Goal: Navigation & Orientation: Find specific page/section

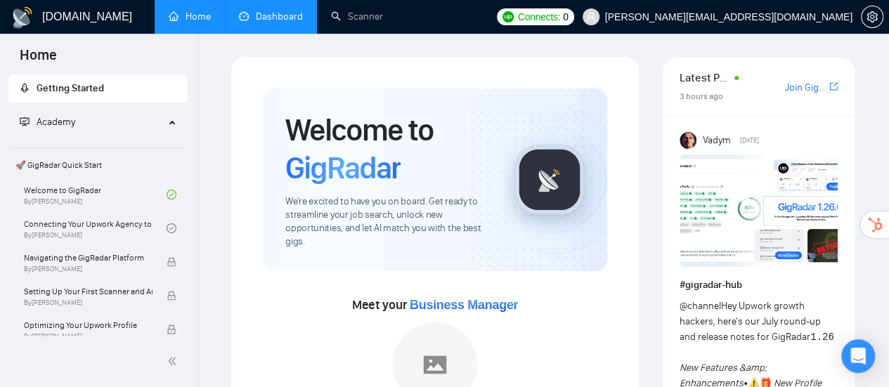
click at [264, 11] on link "Dashboard" at bounding box center [271, 17] width 64 height 12
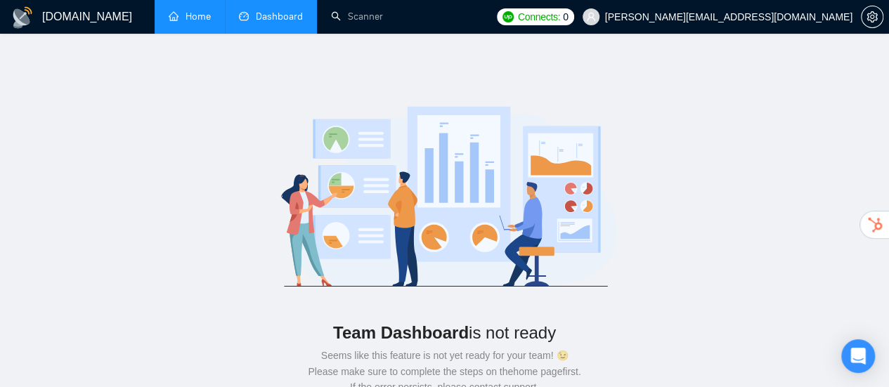
click at [202, 13] on link "Home" at bounding box center [190, 17] width 42 height 12
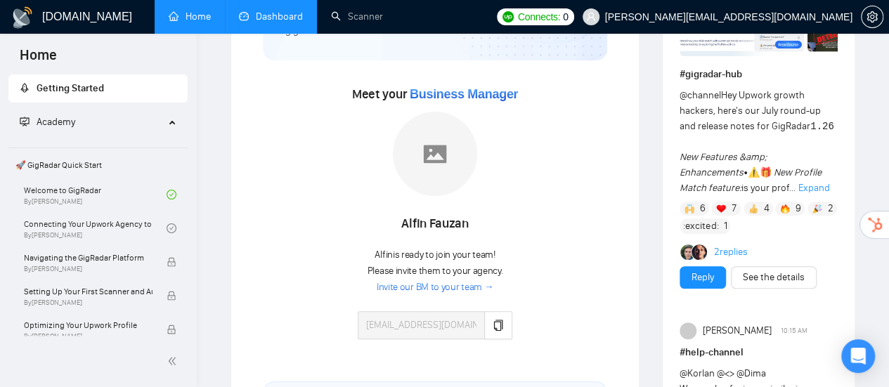
scroll to position [281, 0]
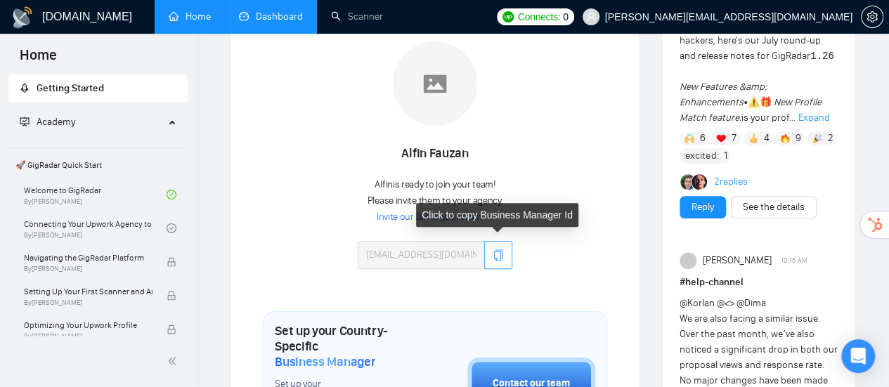
click at [495, 255] on icon "copy" at bounding box center [498, 254] width 11 height 11
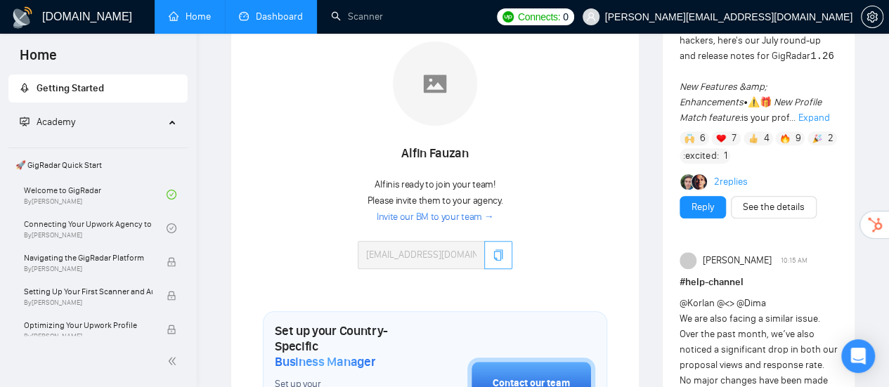
click at [494, 258] on icon "copy" at bounding box center [498, 254] width 9 height 11
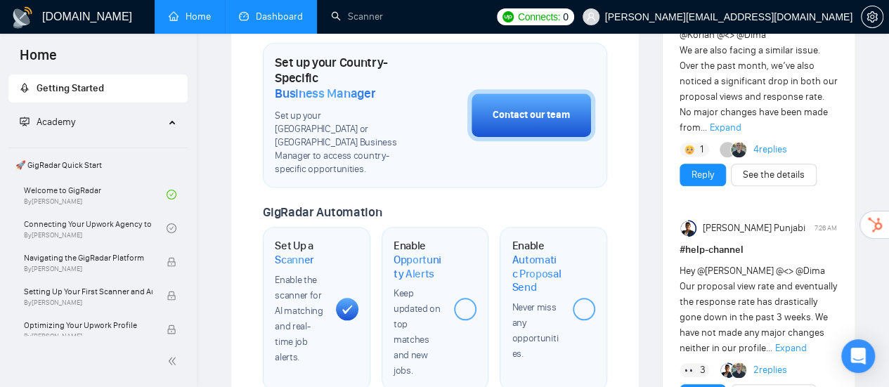
scroll to position [422, 0]
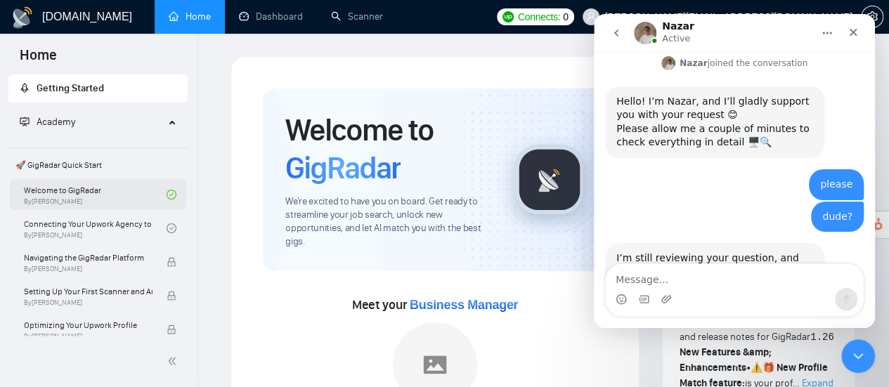
scroll to position [70, 0]
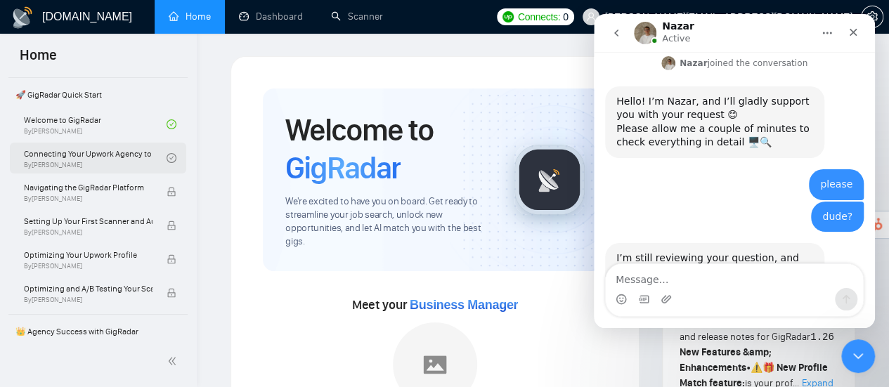
click at [101, 149] on link "Connecting Your Upwork Agency to GigRadar By [PERSON_NAME]" at bounding box center [95, 158] width 143 height 31
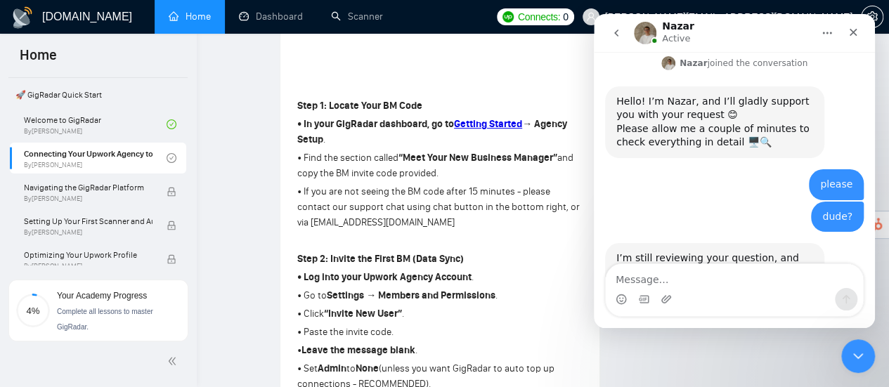
scroll to position [70, 0]
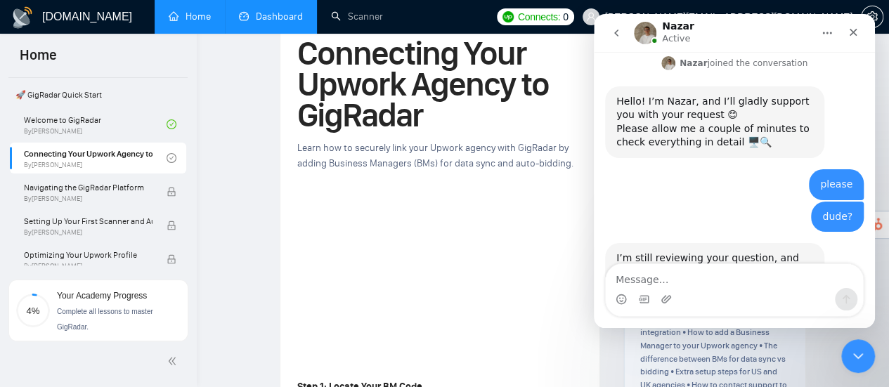
click at [282, 11] on link "Dashboard" at bounding box center [271, 17] width 64 height 12
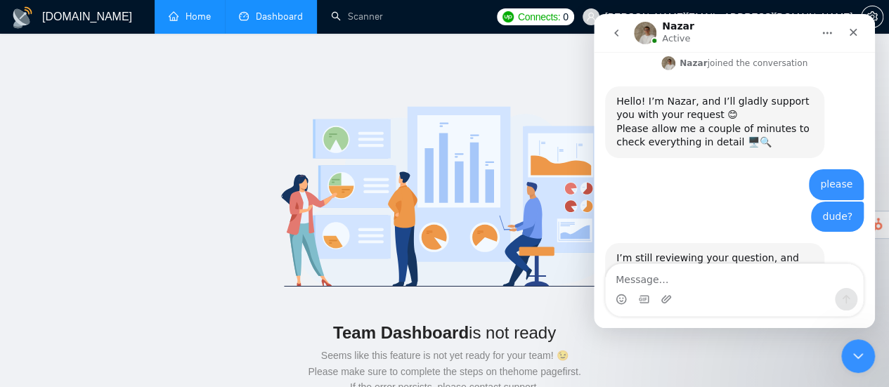
click at [169, 16] on link "Home" at bounding box center [190, 17] width 42 height 12
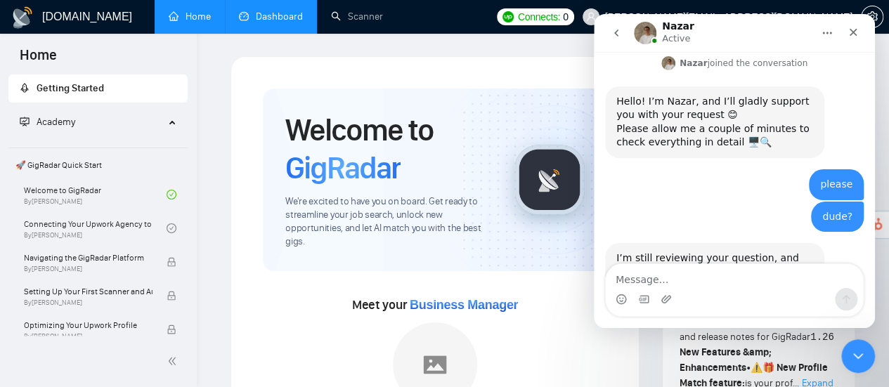
click at [277, 22] on link "Dashboard" at bounding box center [271, 17] width 64 height 12
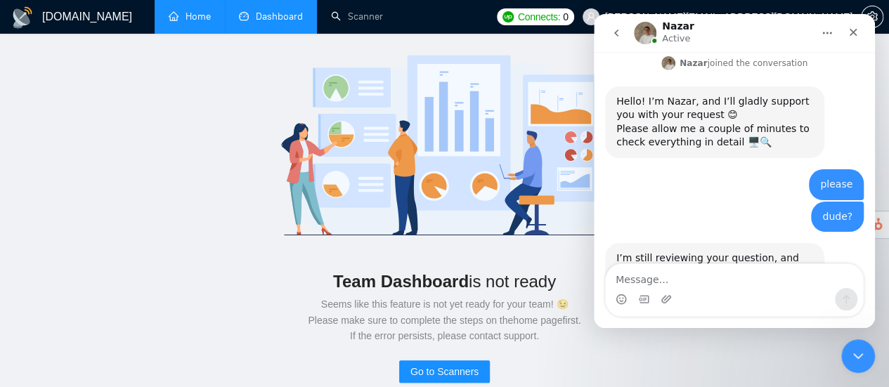
scroll to position [70, 0]
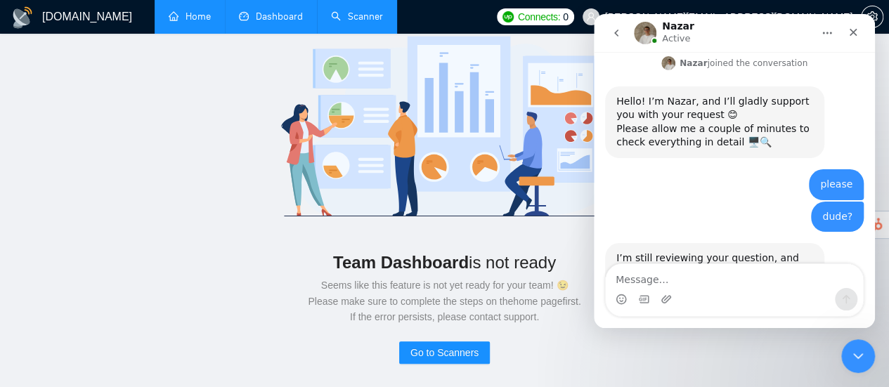
click at [353, 16] on link "Scanner" at bounding box center [357, 17] width 52 height 12
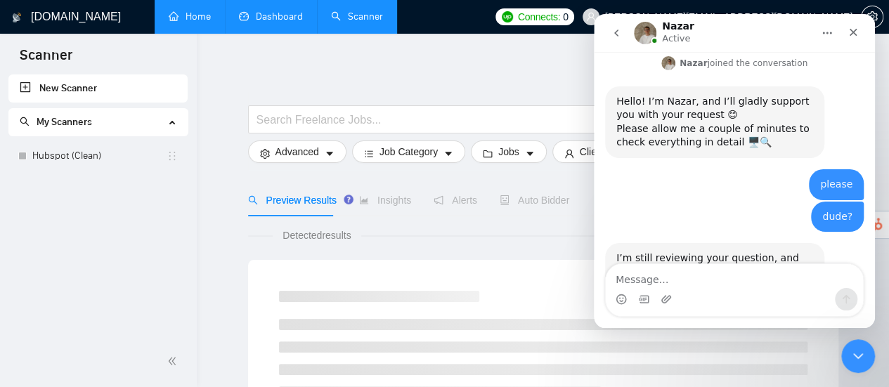
click at [192, 15] on link "Home" at bounding box center [190, 17] width 42 height 12
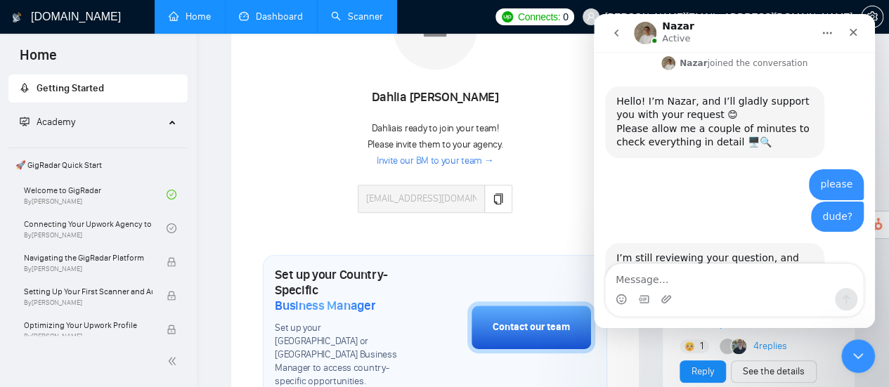
scroll to position [351, 0]
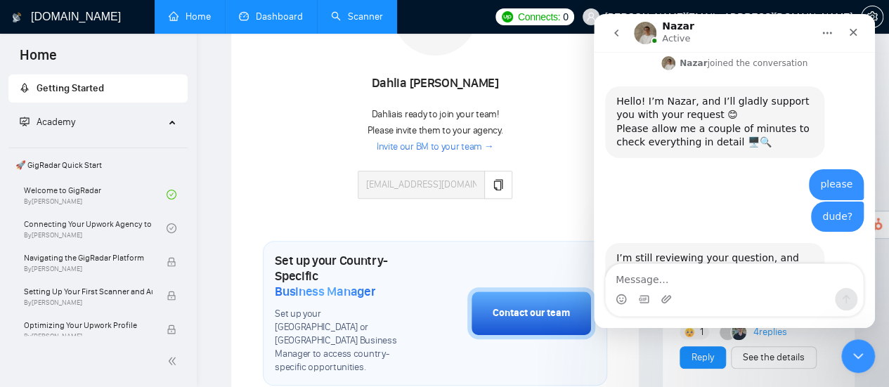
click at [453, 147] on link "Invite our BM to your team →" at bounding box center [435, 147] width 117 height 13
